Goal: Information Seeking & Learning: Learn about a topic

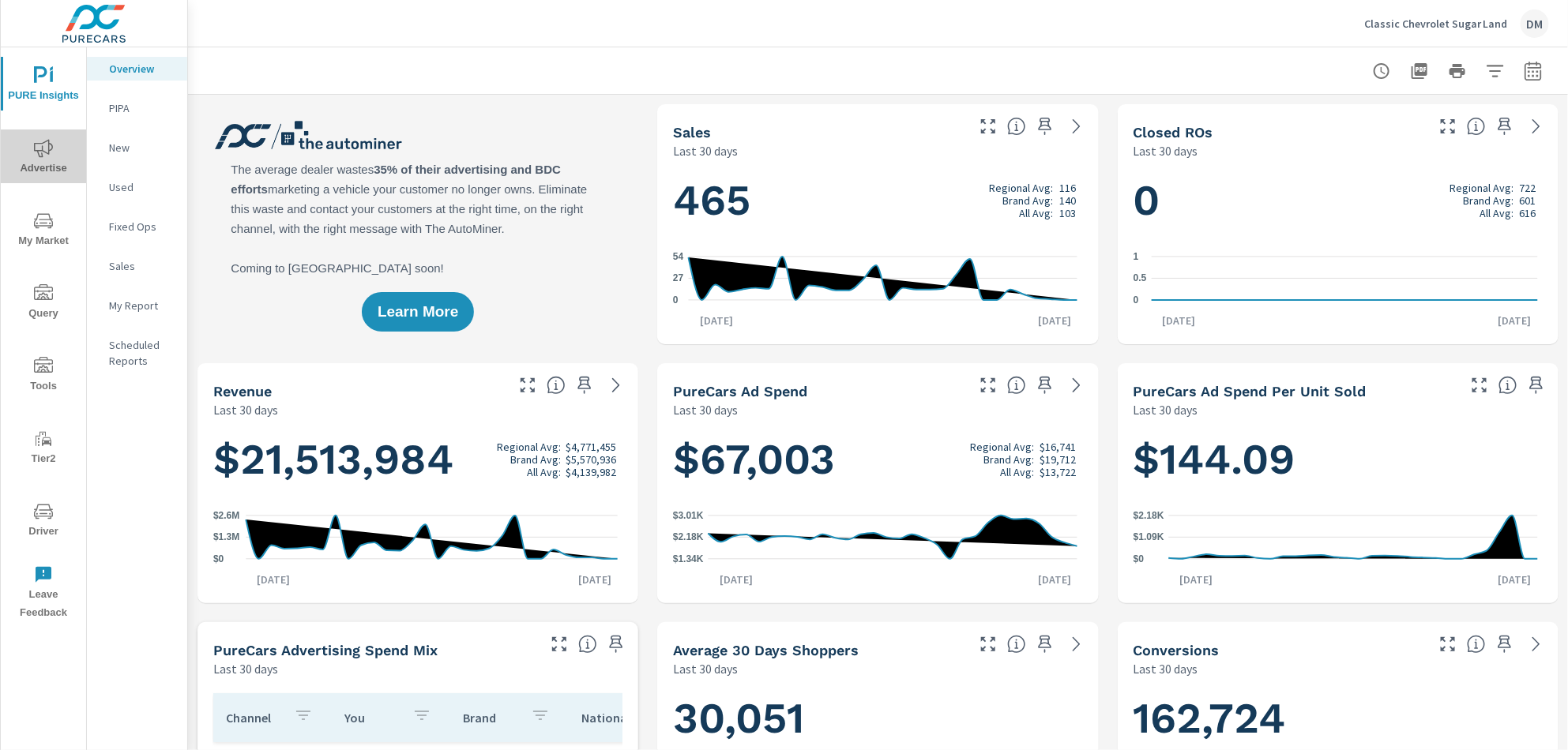
click at [38, 156] on icon "nav menu" at bounding box center [43, 148] width 19 height 19
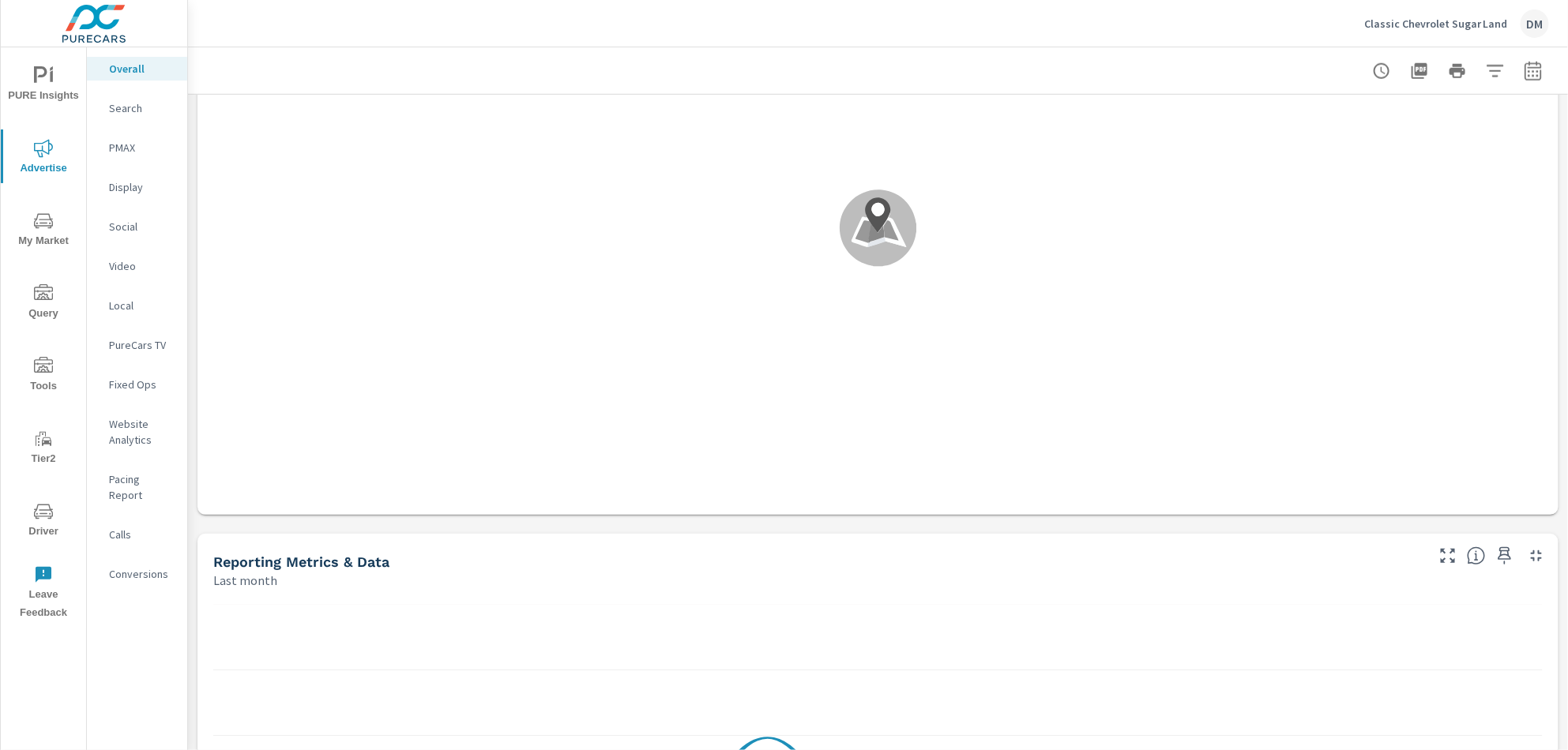
scroll to position [758, 0]
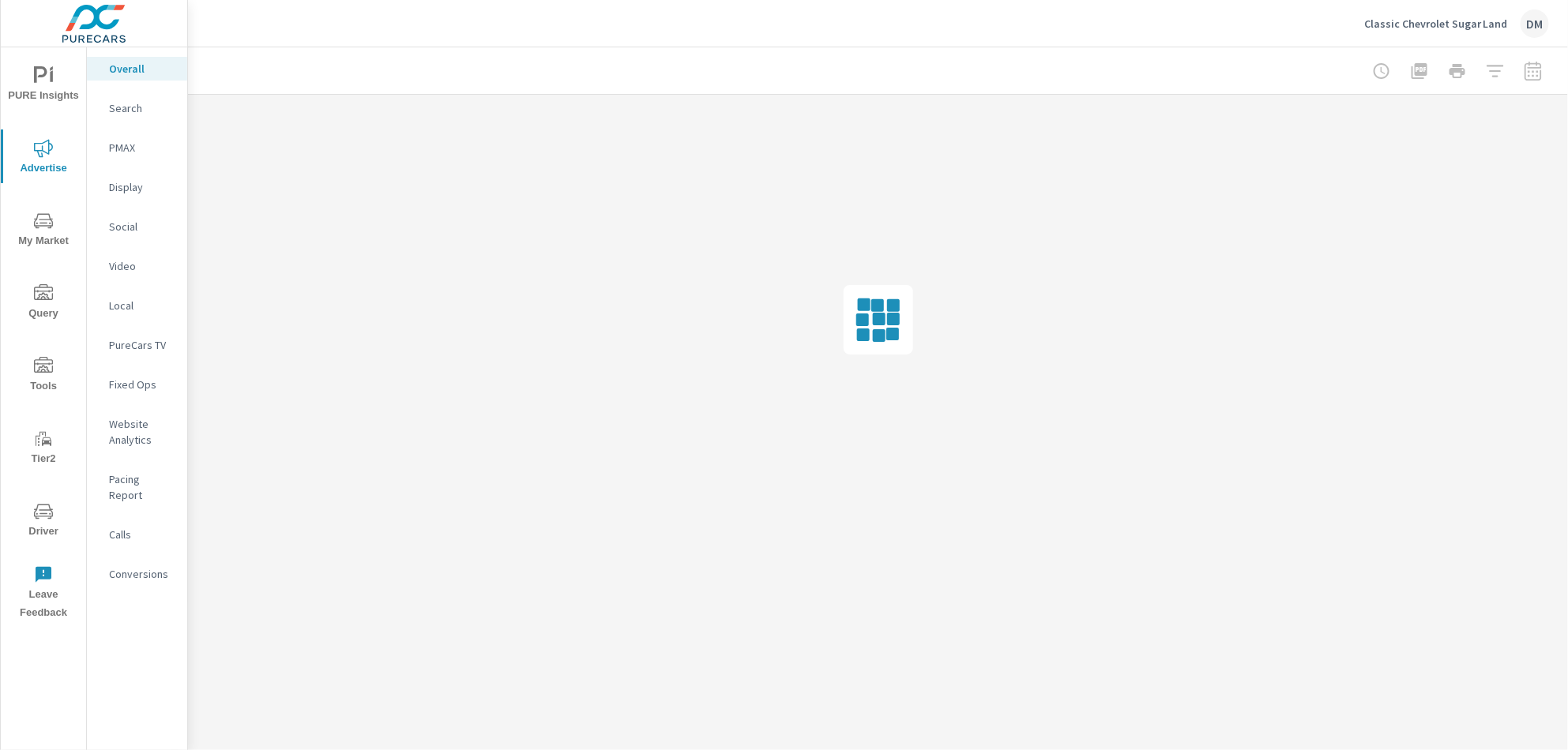
click at [41, 229] on icon "nav menu" at bounding box center [43, 221] width 19 height 19
click at [134, 484] on p "Inventory" at bounding box center [141, 487] width 66 height 16
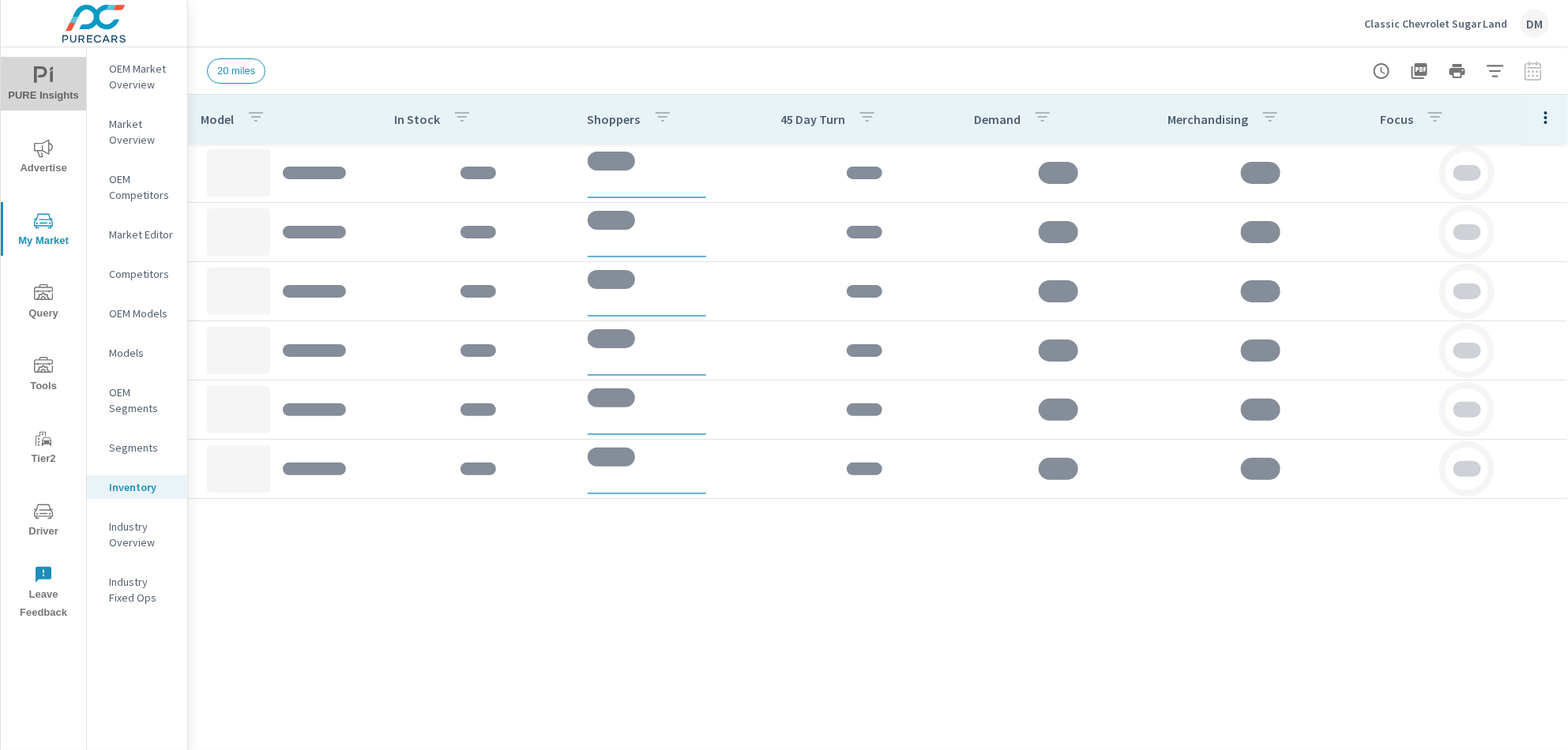
click at [41, 90] on span "PURE Insights" at bounding box center [43, 85] width 76 height 39
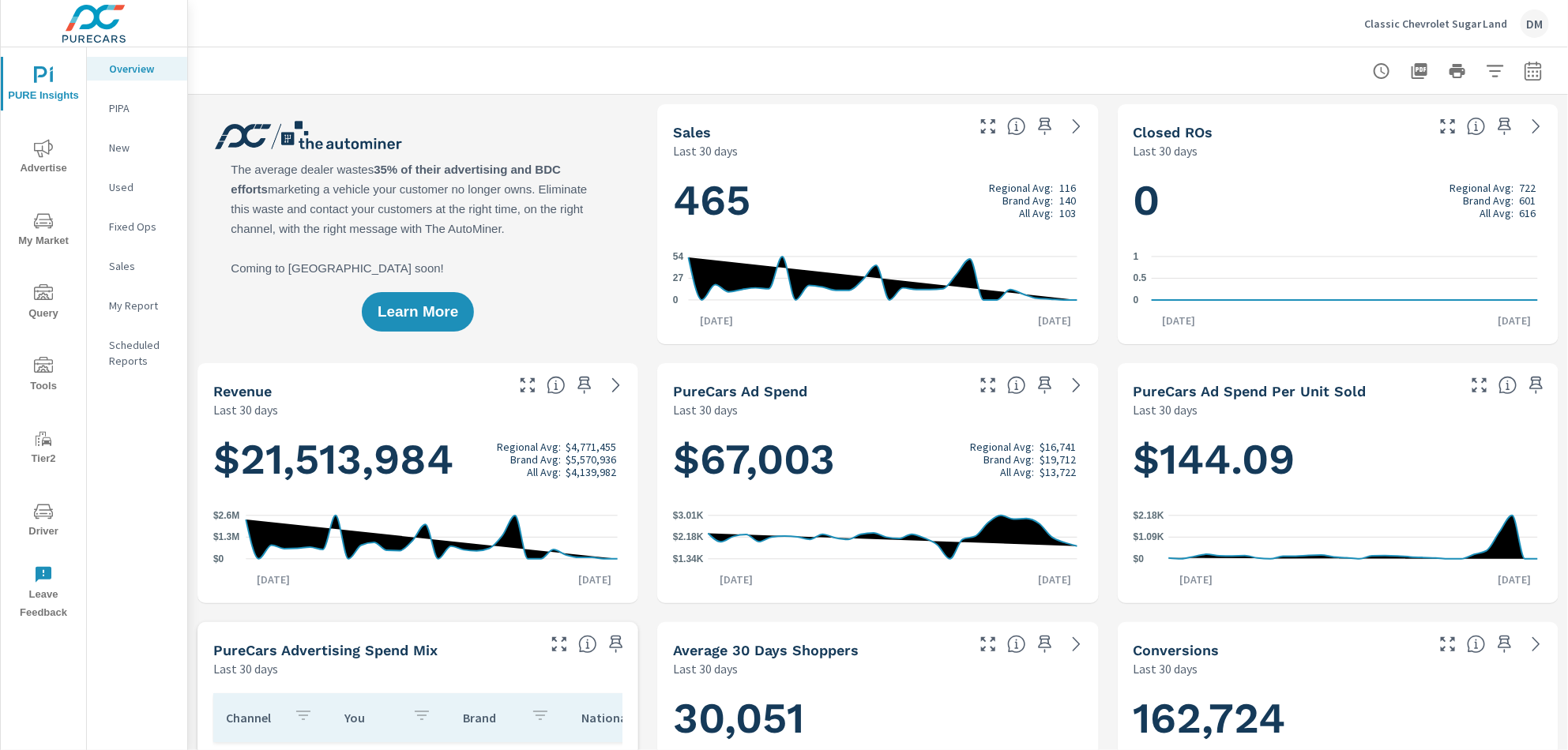
click at [47, 232] on span "My Market" at bounding box center [43, 230] width 76 height 39
